Goal: Register for event/course

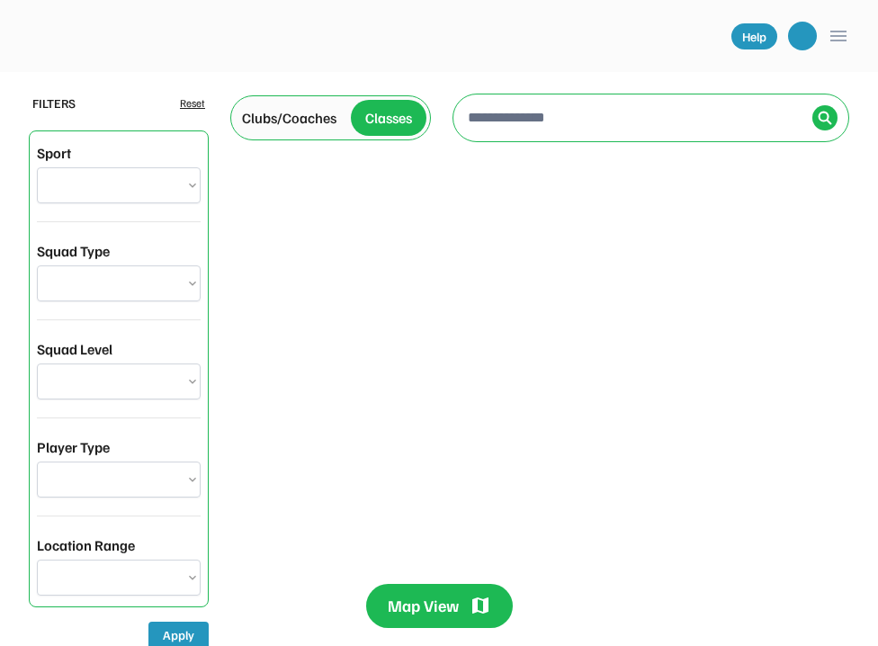
select select "**********"
select select "********"
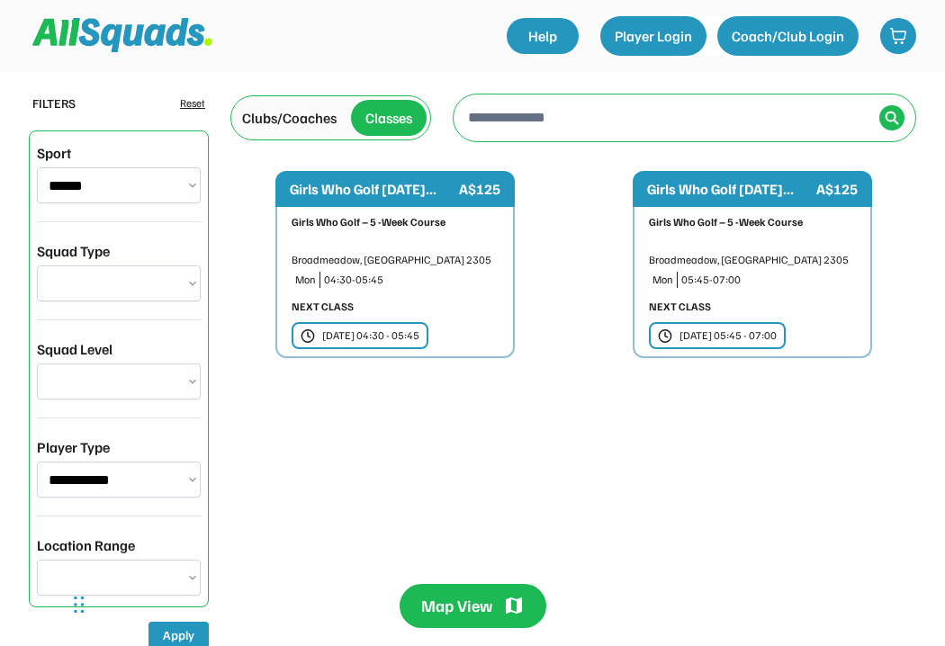
click at [413, 334] on div "[DATE] 04:30 - 05:45" at bounding box center [370, 336] width 97 height 16
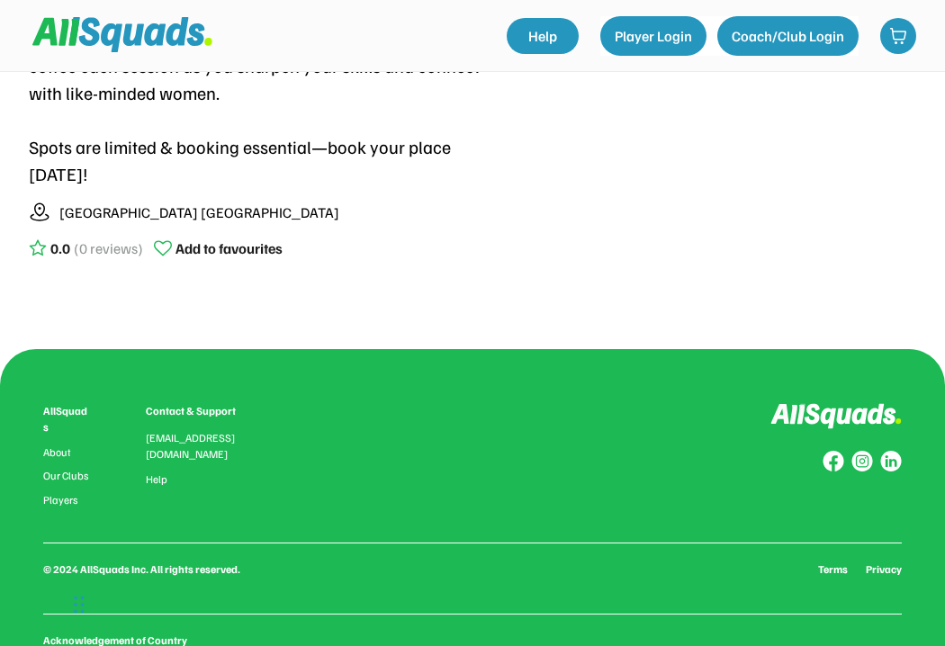
scroll to position [343, 0]
